Goal: Task Accomplishment & Management: Manage account settings

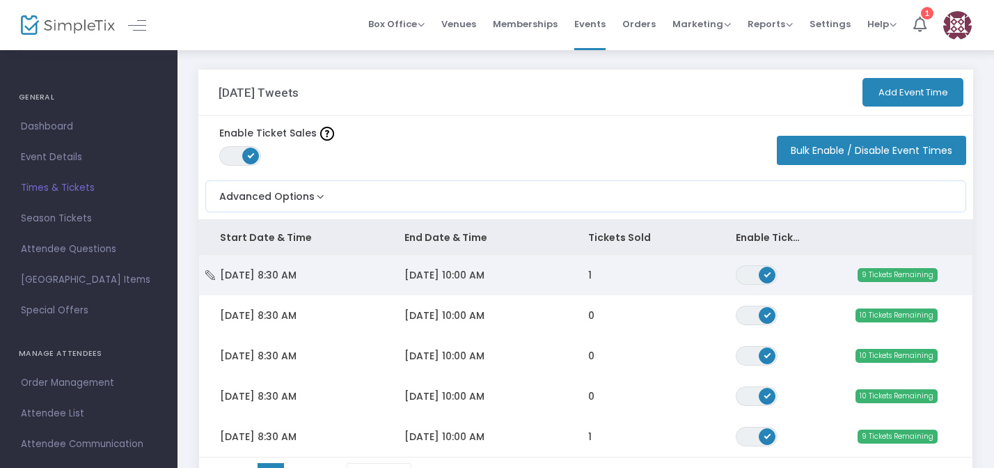
click at [271, 274] on span "[DATE] 8:30 AM" at bounding box center [258, 275] width 77 height 14
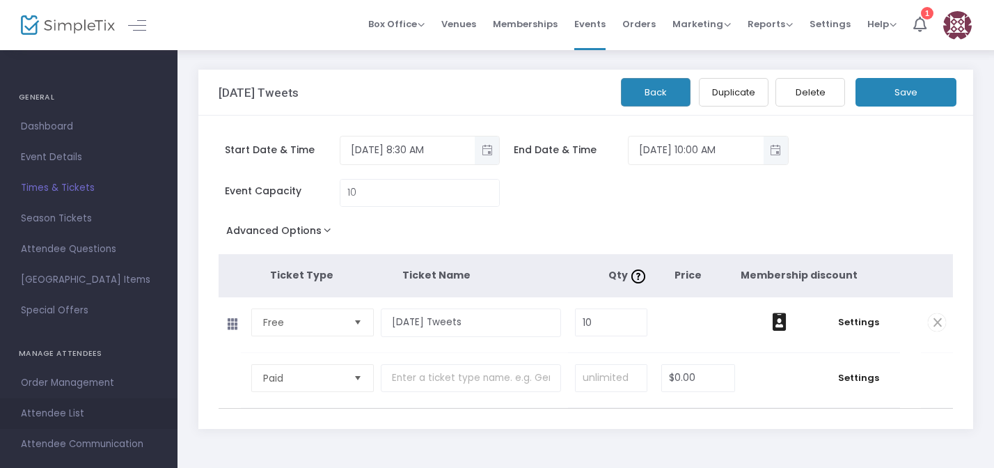
click at [53, 407] on span "Attendee List" at bounding box center [89, 414] width 136 height 18
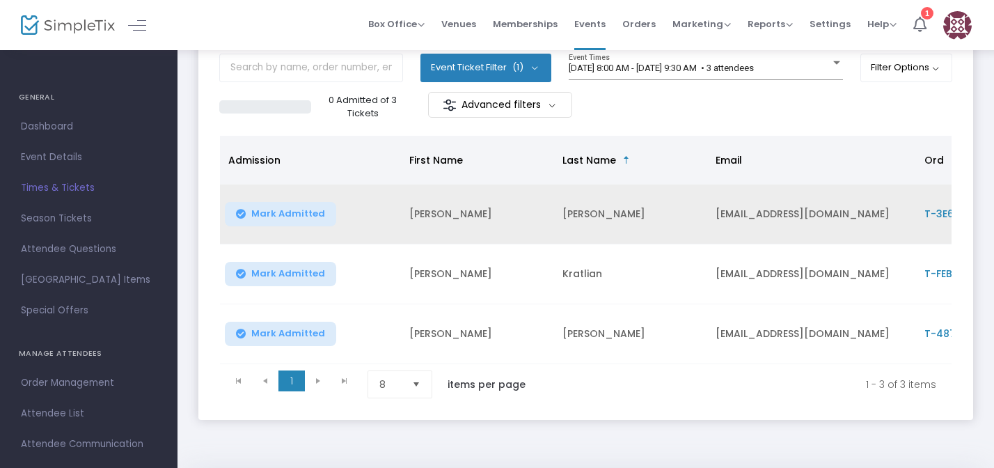
scroll to position [40, 0]
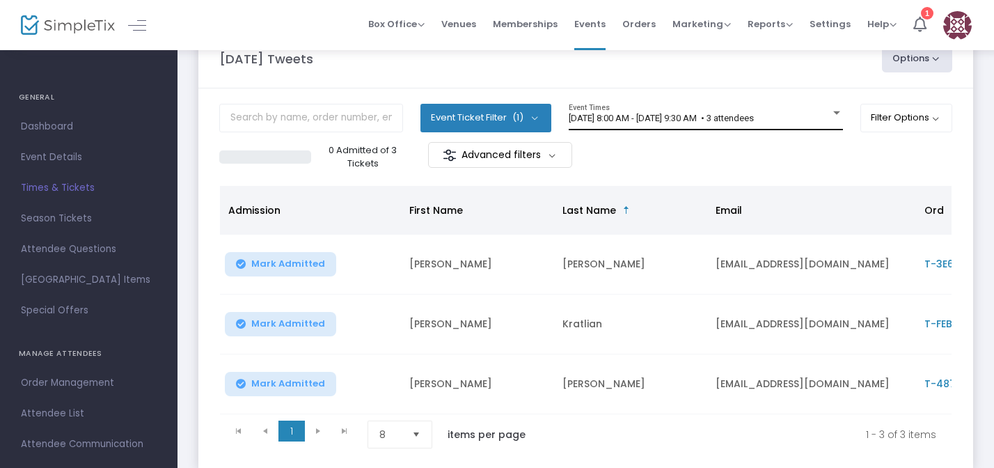
click at [831, 117] on div at bounding box center [837, 113] width 13 height 10
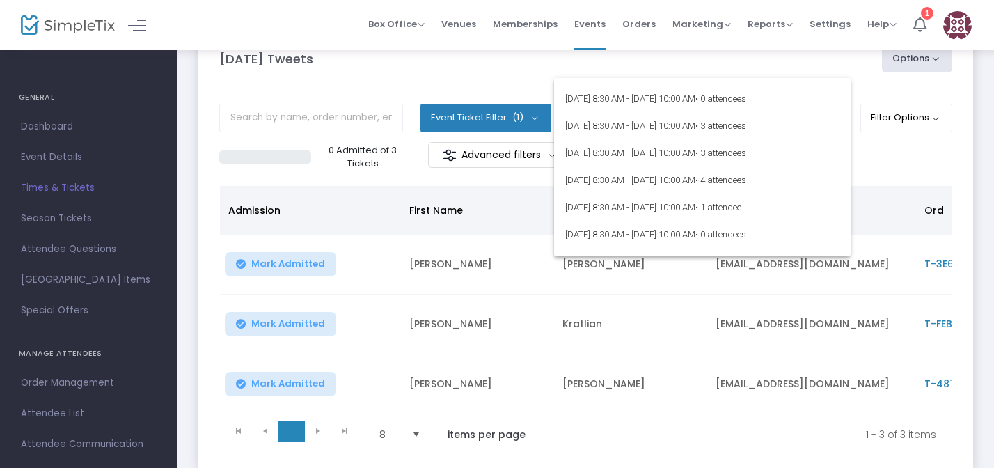
scroll to position [254, 0]
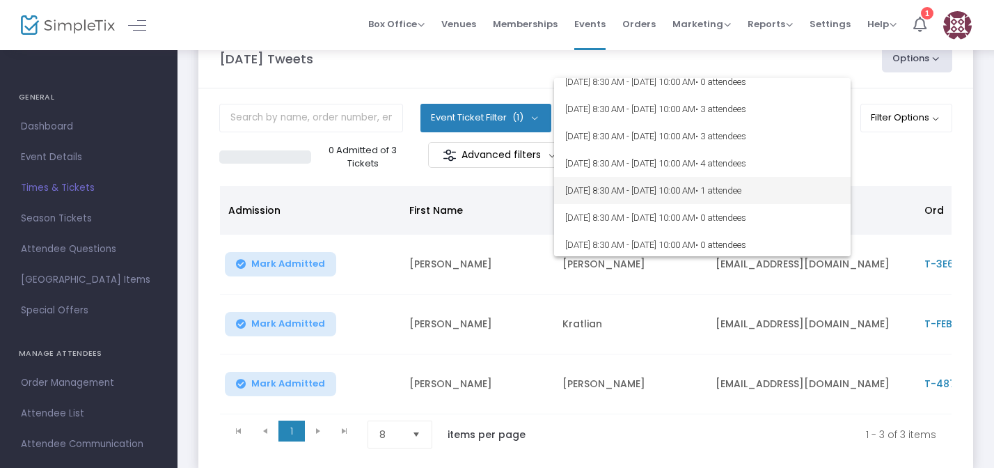
click at [715, 188] on span "[DATE] 8:30 AM - [DATE] 10:00 AM • 1 attendee" at bounding box center [702, 190] width 274 height 27
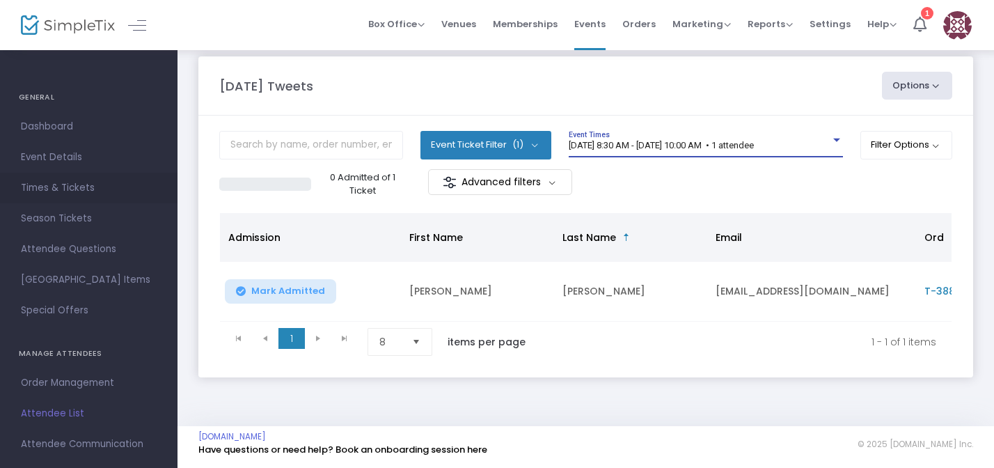
scroll to position [0, 0]
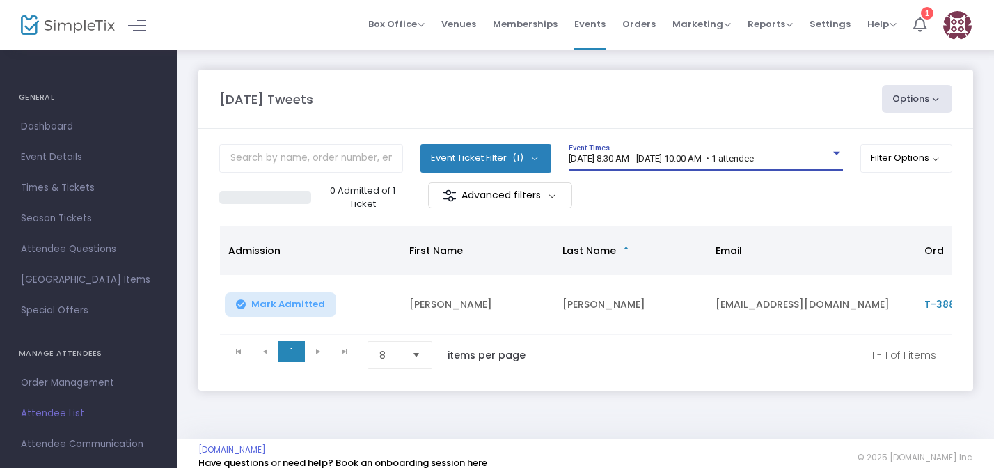
click at [28, 27] on img at bounding box center [68, 25] width 94 height 20
